Goal: Find specific page/section: Find specific page/section

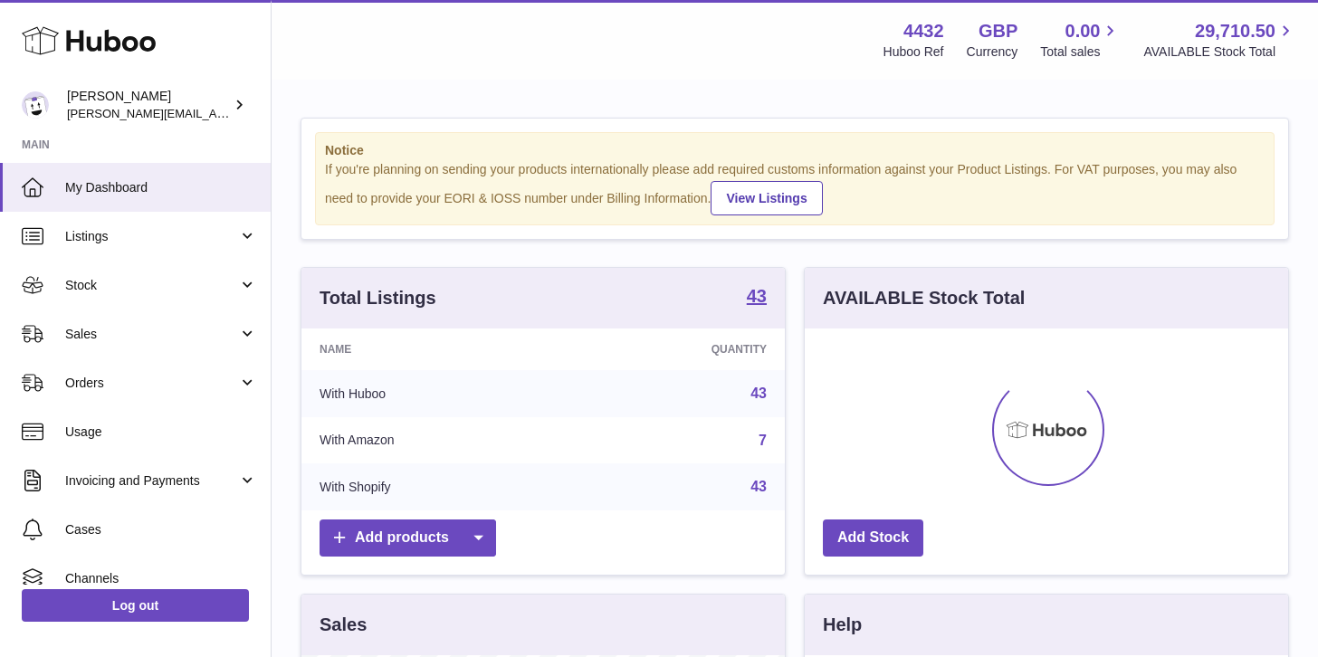
scroll to position [282, 483]
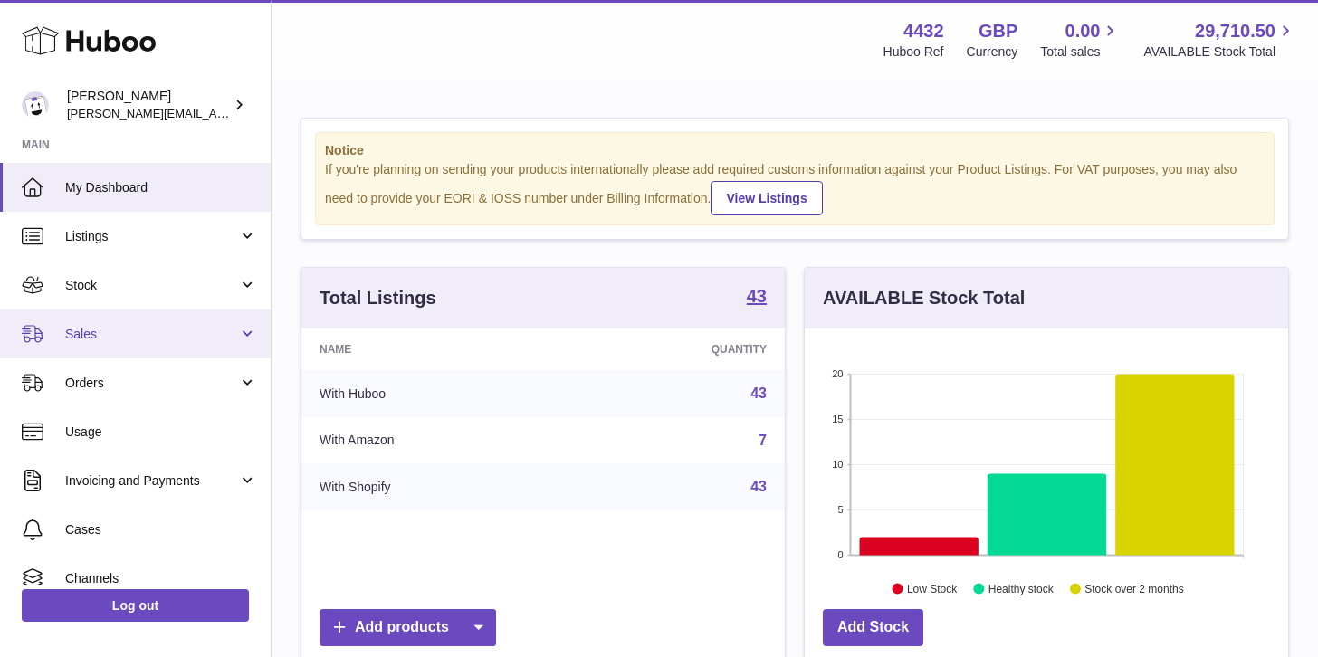
click at [134, 315] on link "Sales" at bounding box center [135, 334] width 271 height 49
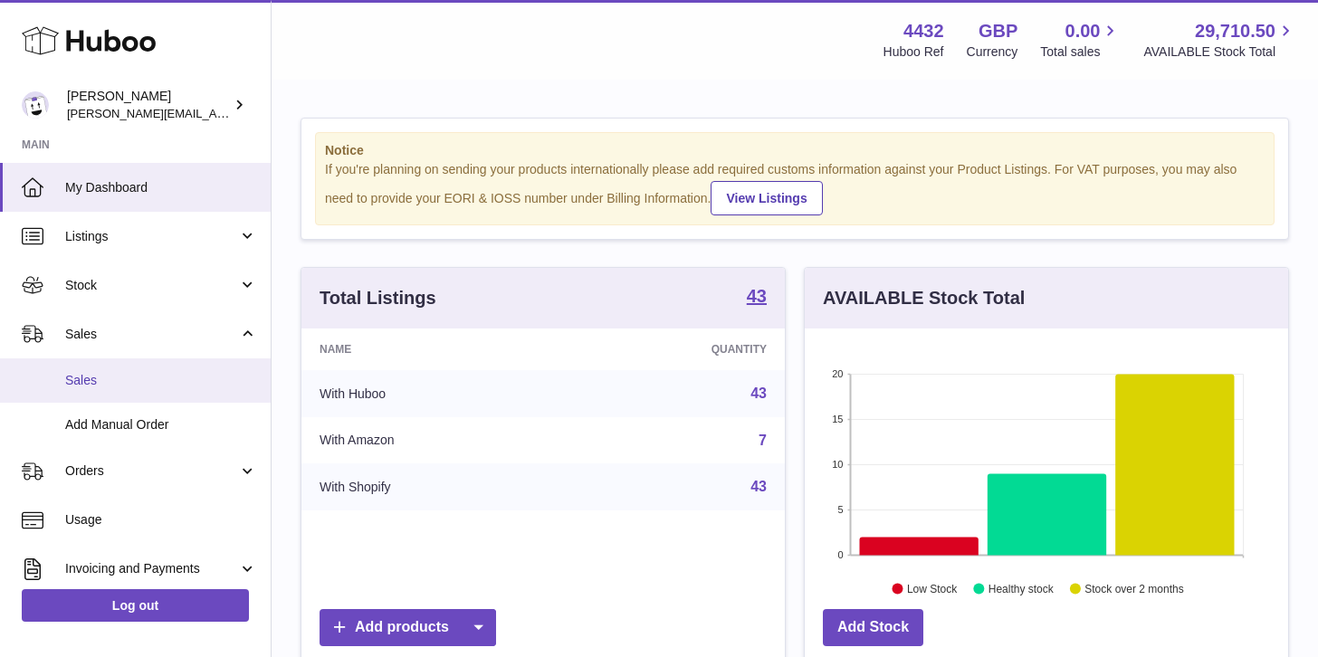
click at [134, 378] on span "Sales" at bounding box center [161, 380] width 192 height 17
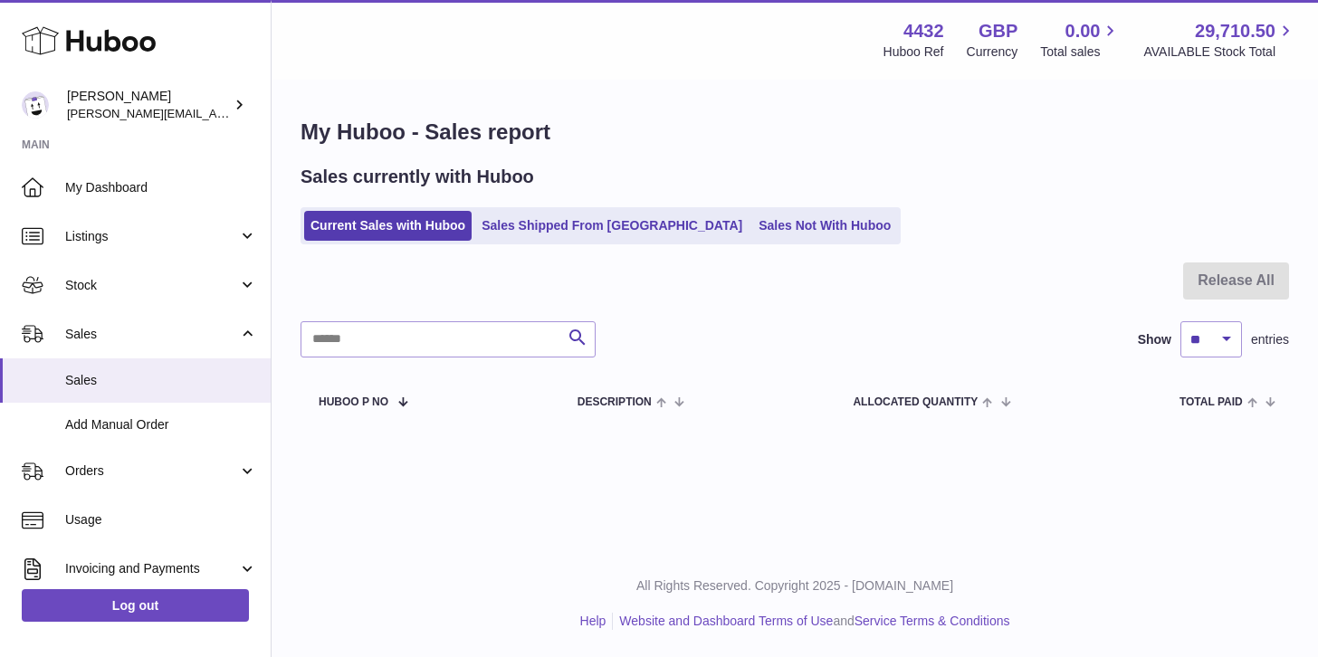
click at [739, 208] on ul "Current Sales with Huboo Sales Shipped From [GEOGRAPHIC_DATA] Sales Not With Hu…" at bounding box center [601, 225] width 600 height 37
click at [752, 224] on link "Sales Not With Huboo" at bounding box center [824, 226] width 145 height 30
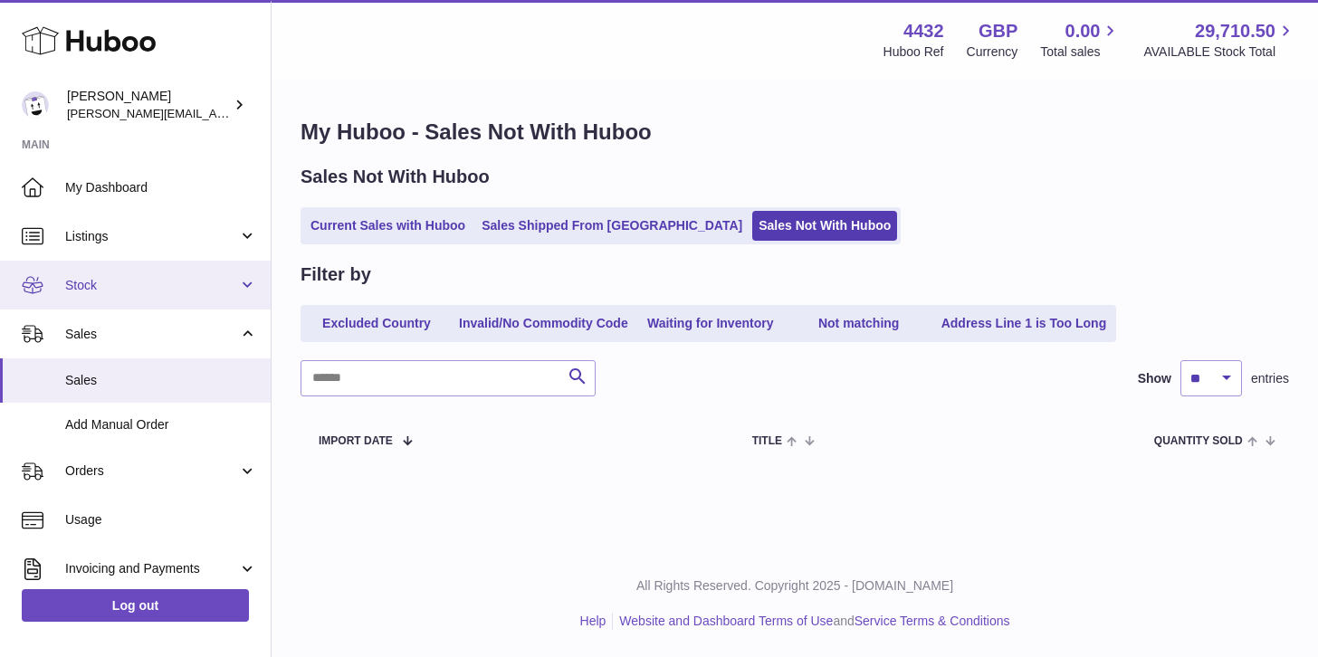
click at [149, 282] on span "Stock" at bounding box center [151, 285] width 173 height 17
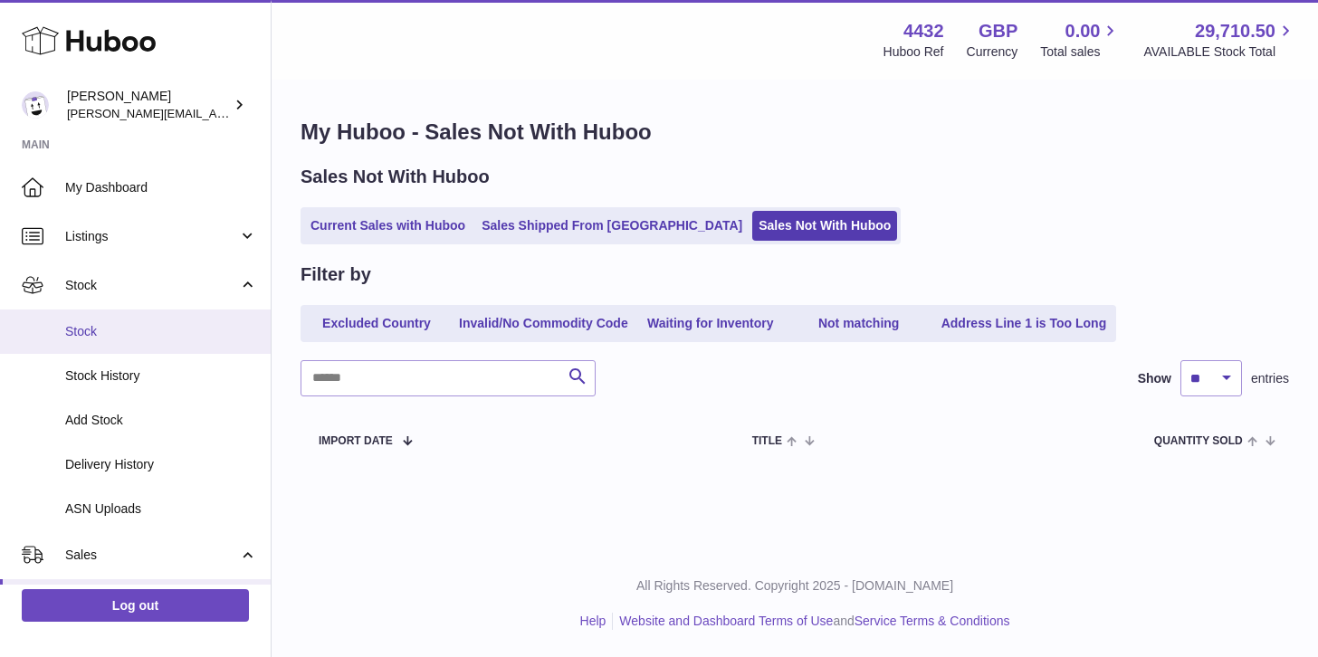
click at [149, 330] on span "Stock" at bounding box center [161, 331] width 192 height 17
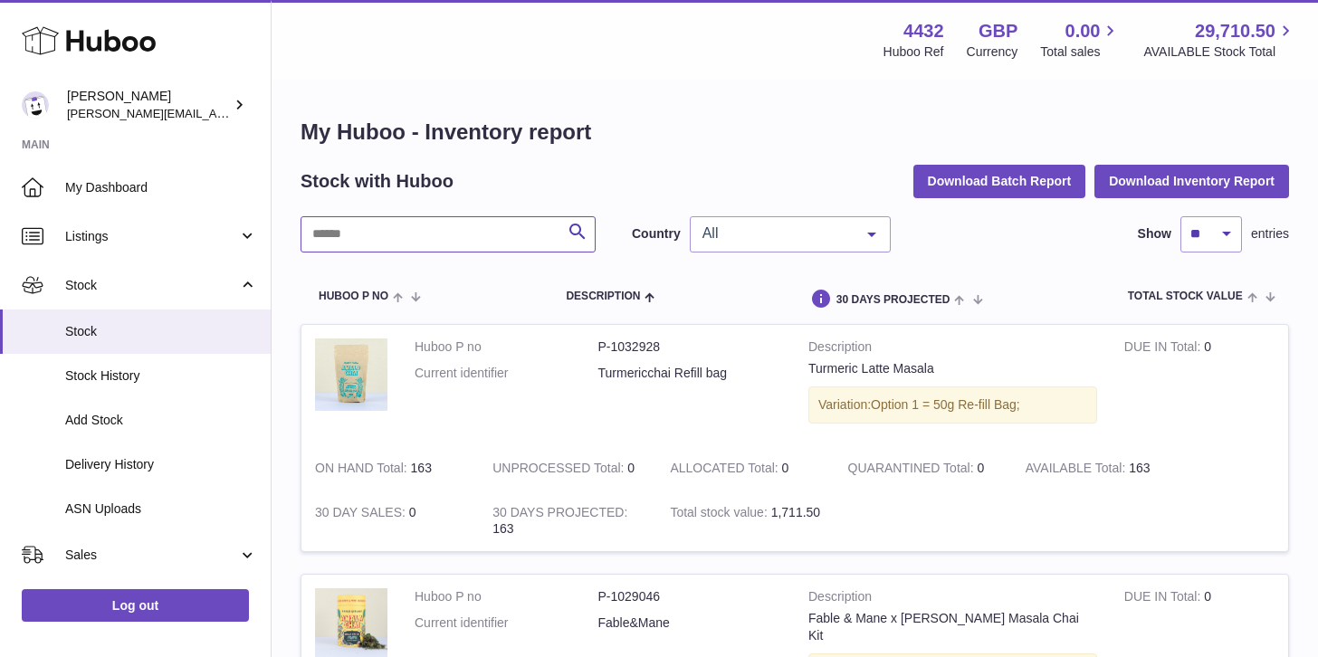
click at [437, 228] on input "text" at bounding box center [448, 234] width 295 height 36
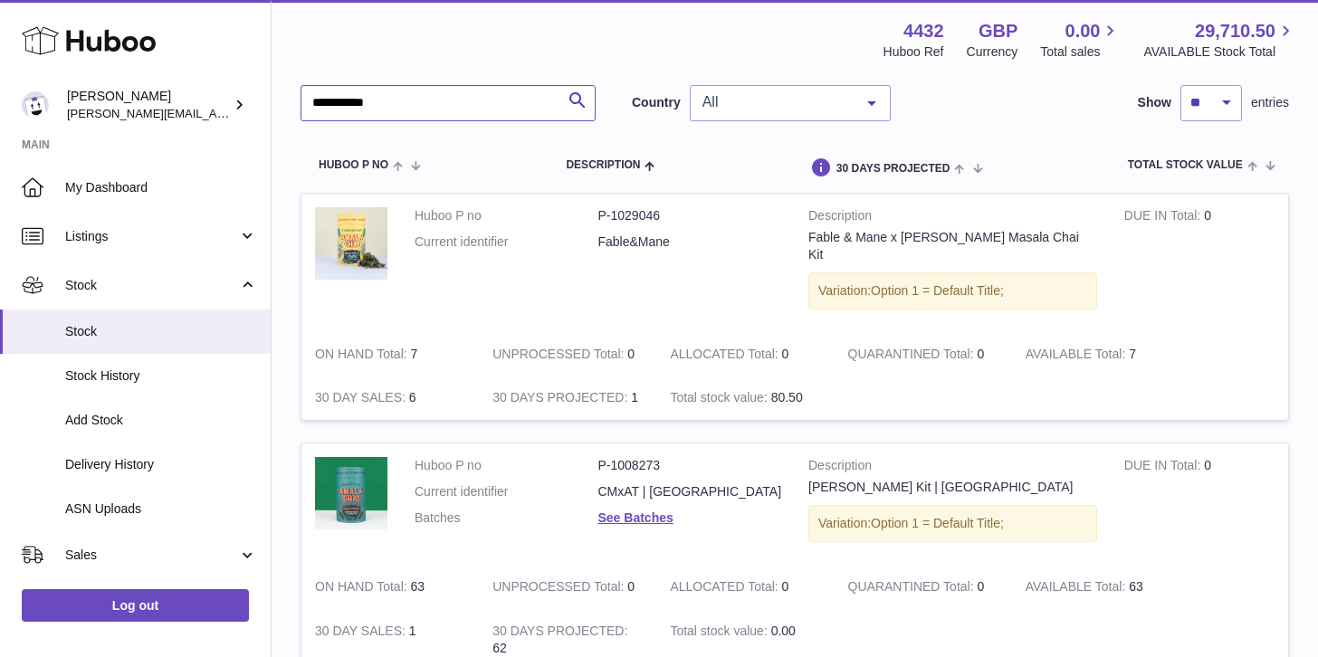
scroll to position [2290, 0]
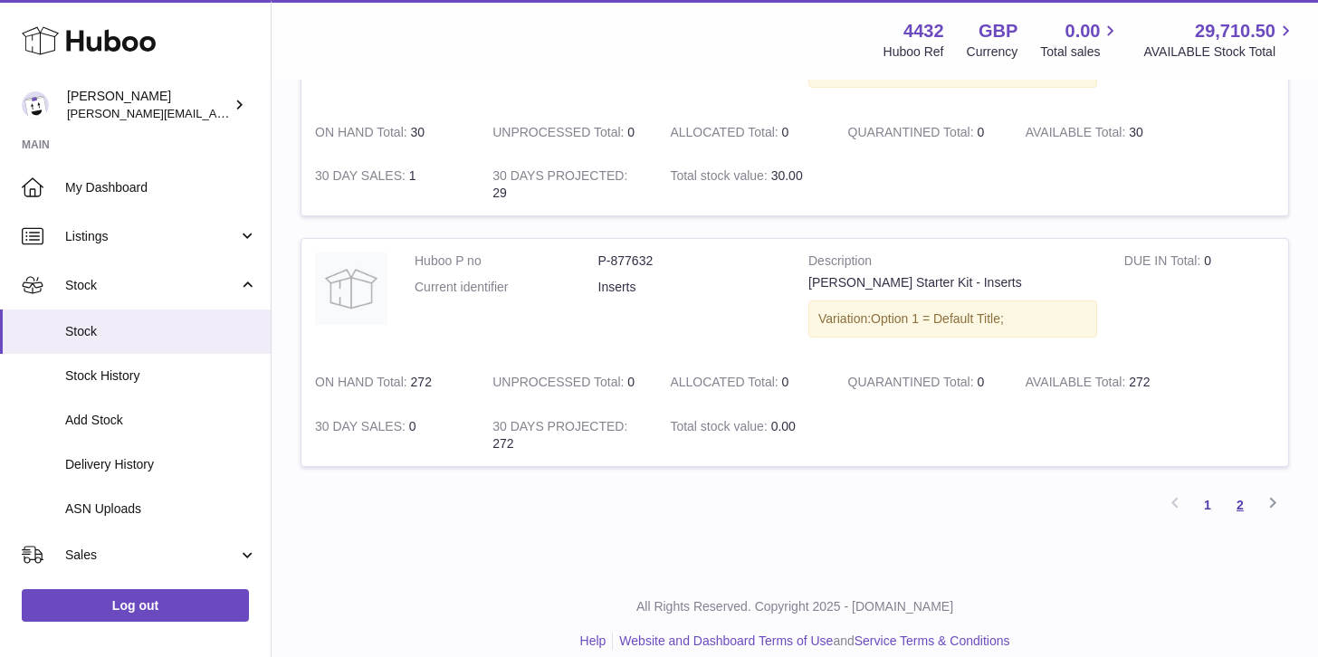
type input "**********"
click at [1237, 489] on link "2" at bounding box center [1240, 505] width 33 height 33
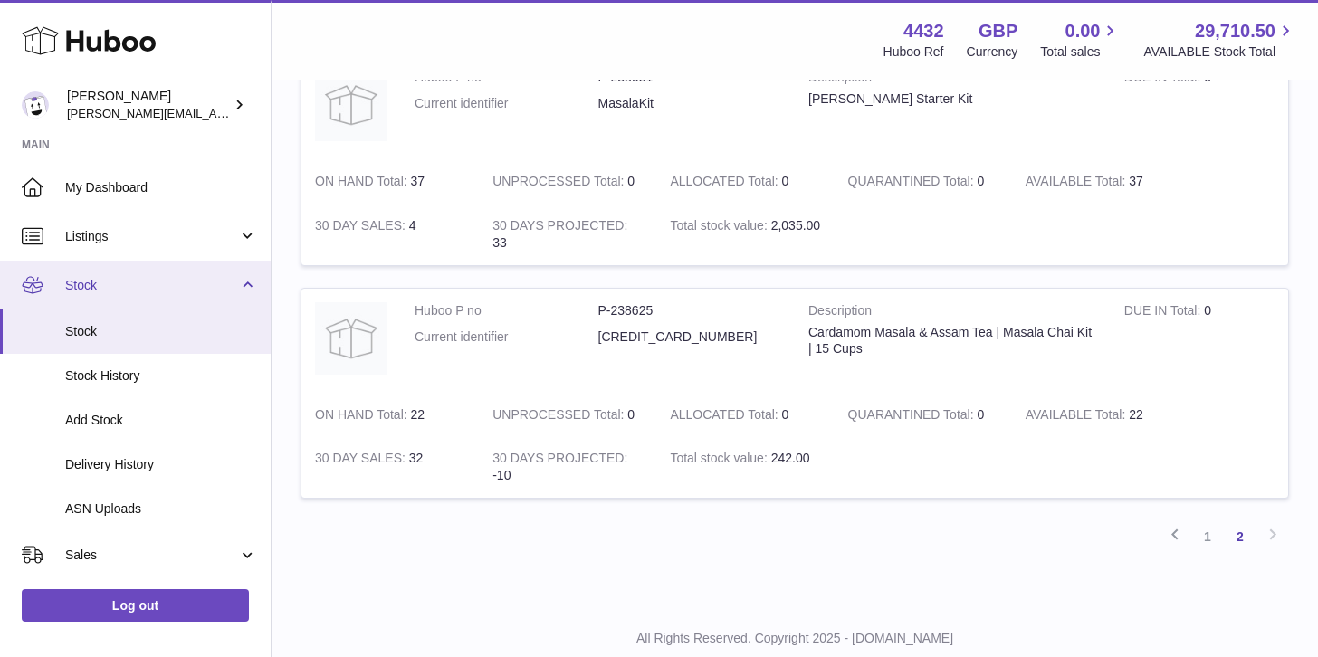
scroll to position [1457, 0]
